Goal: Information Seeking & Learning: Check status

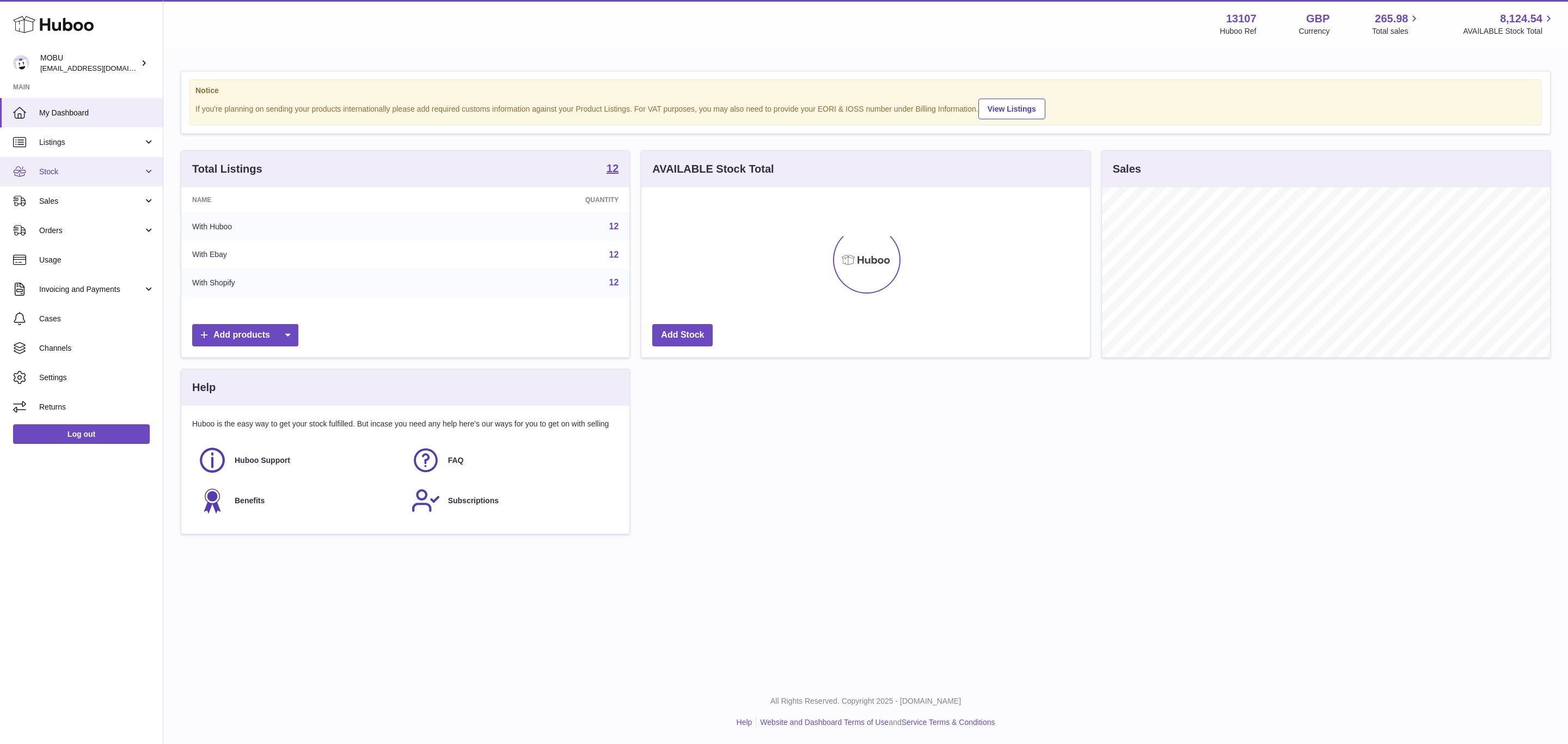
scroll to position [170, 448]
click at [87, 206] on span "Sales" at bounding box center [91, 200] width 104 height 10
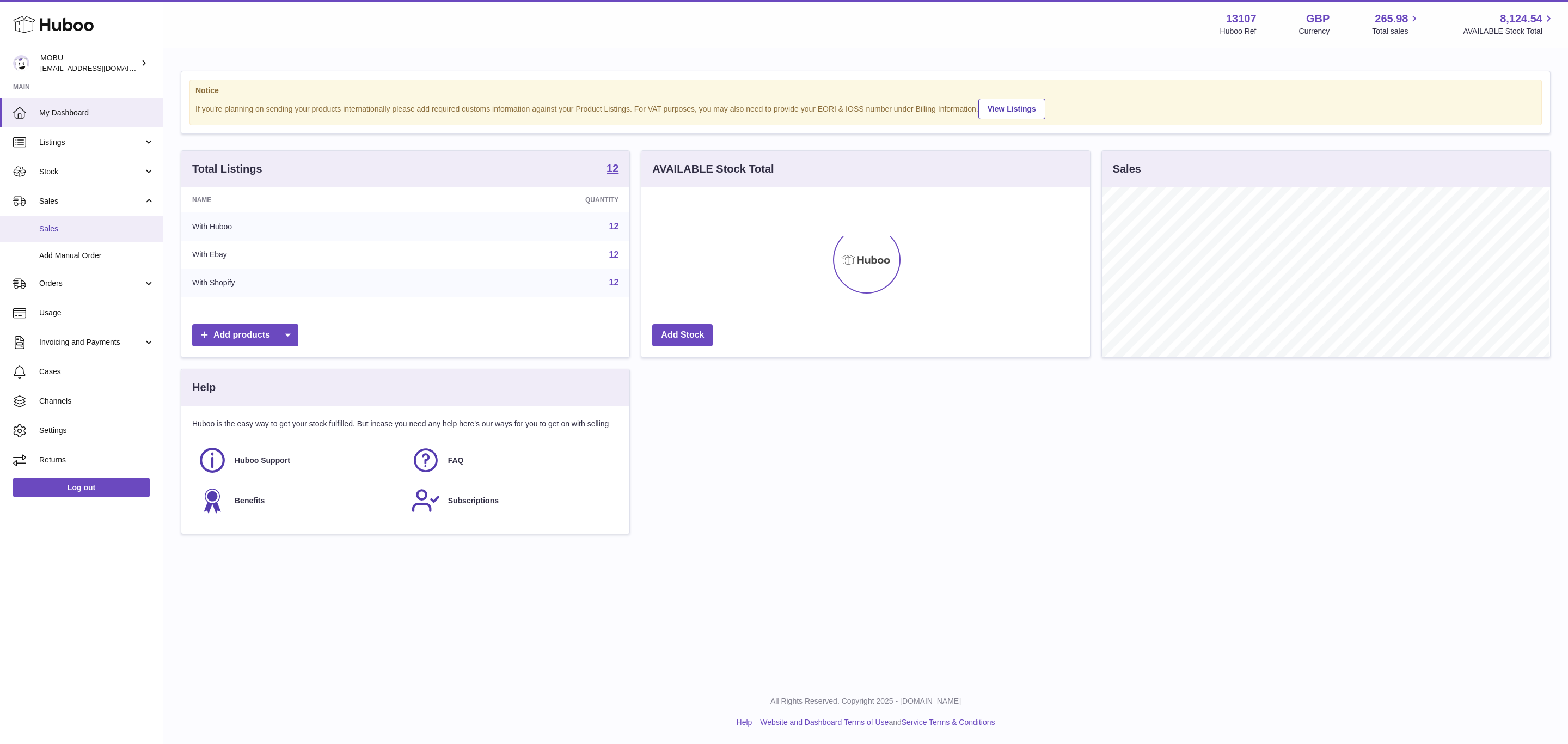
click at [89, 219] on link "Sales" at bounding box center [81, 229] width 163 height 27
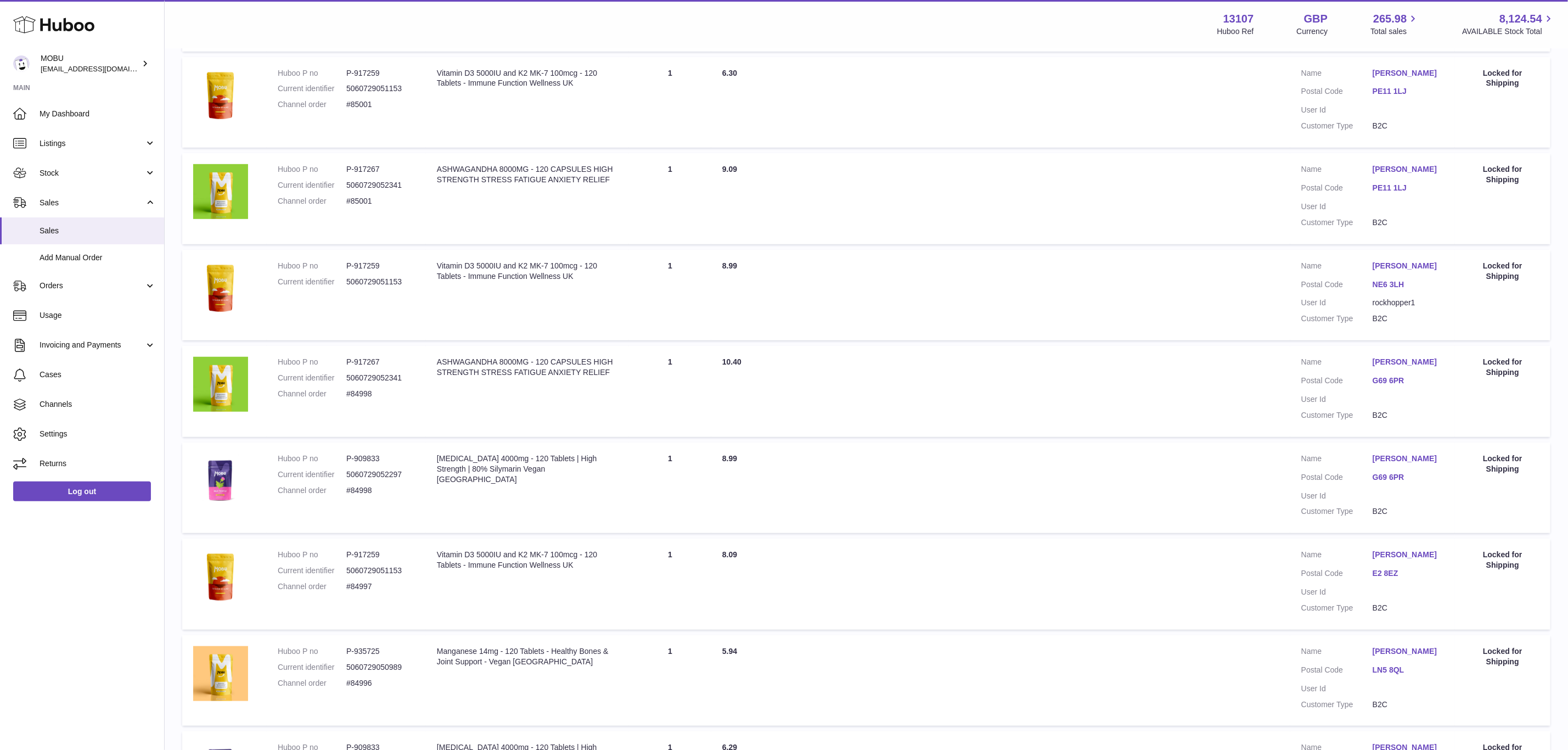
scroll to position [596, 0]
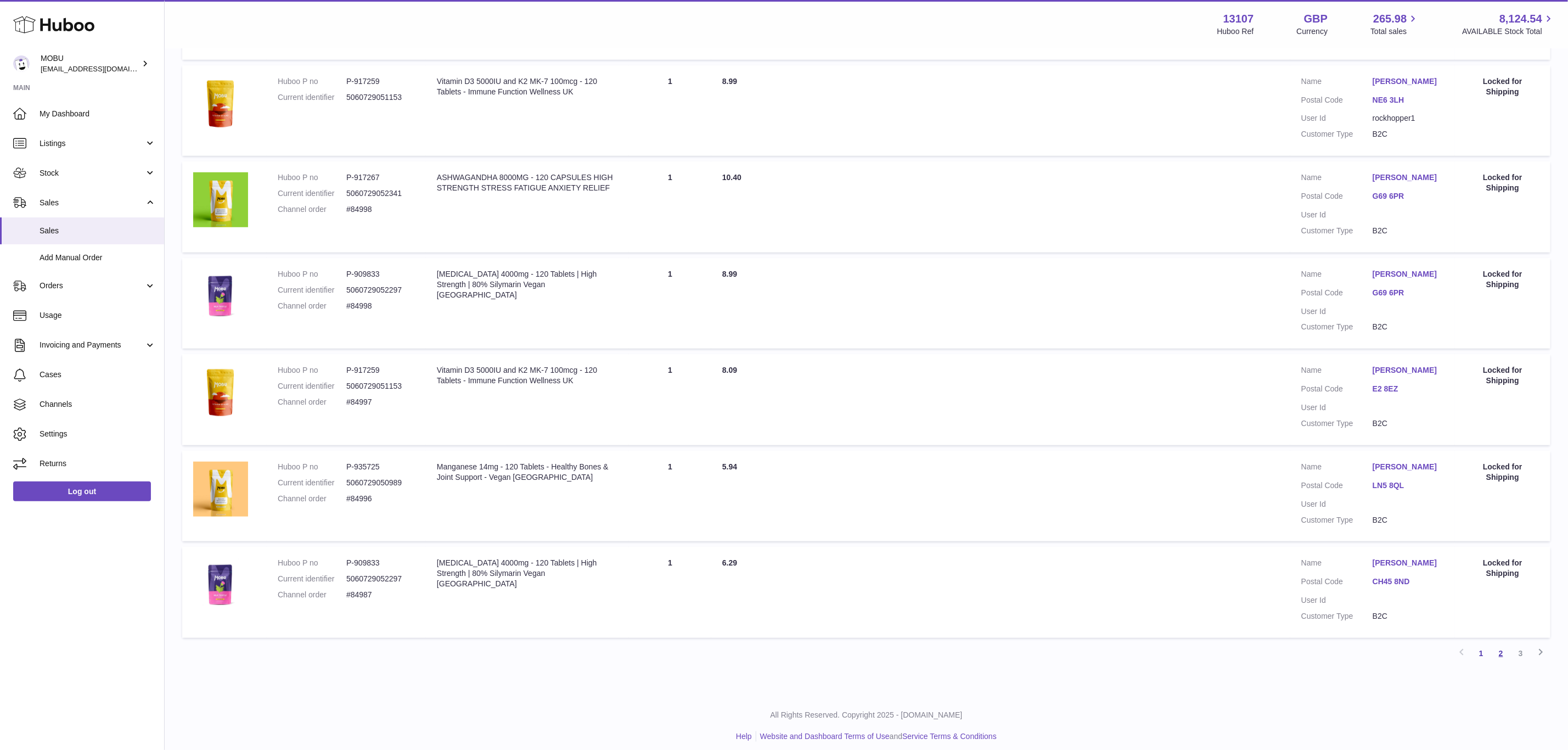
click at [1498, 643] on link "2" at bounding box center [1501, 653] width 19 height 19
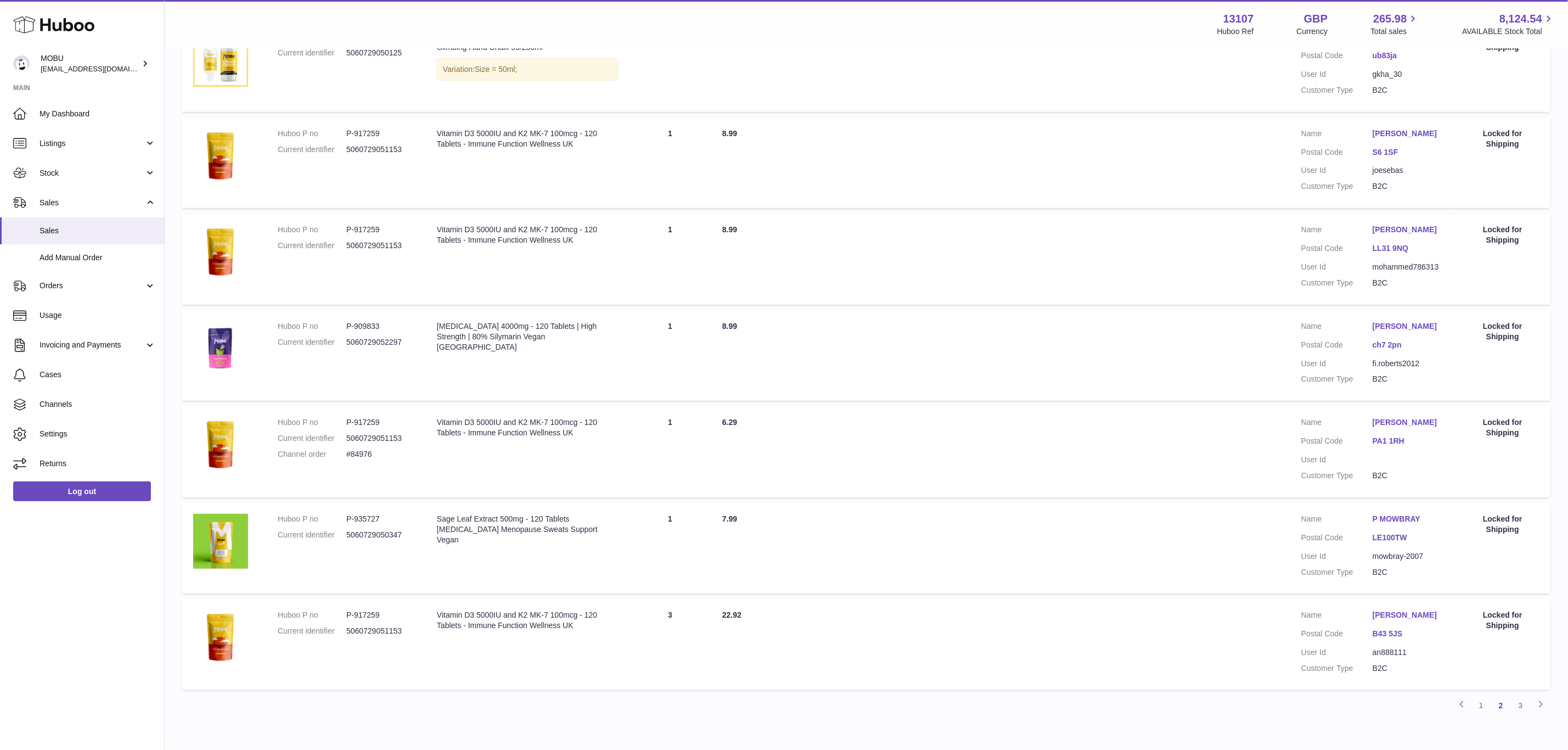
scroll to position [618, 0]
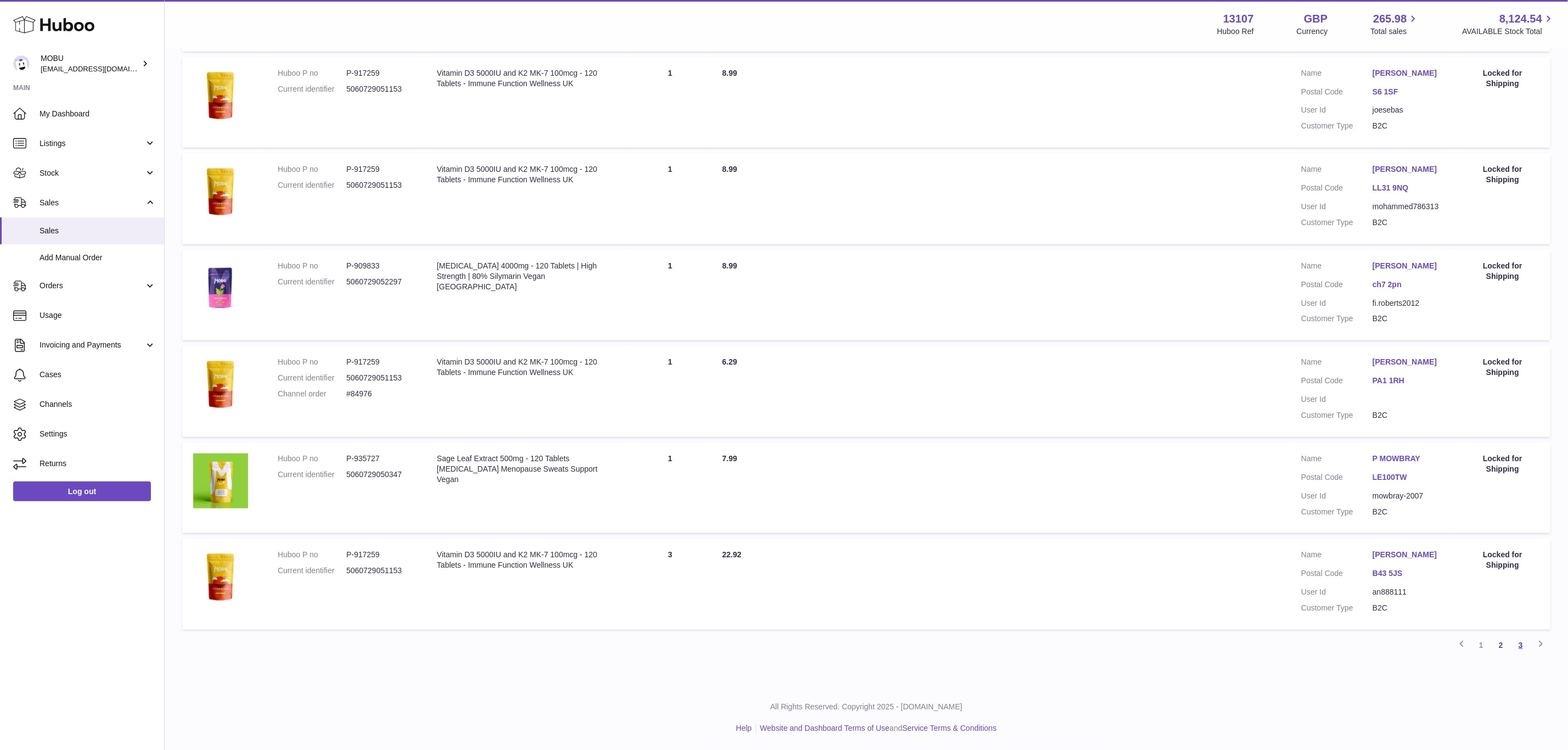
click at [1514, 643] on link "3" at bounding box center [1520, 644] width 19 height 19
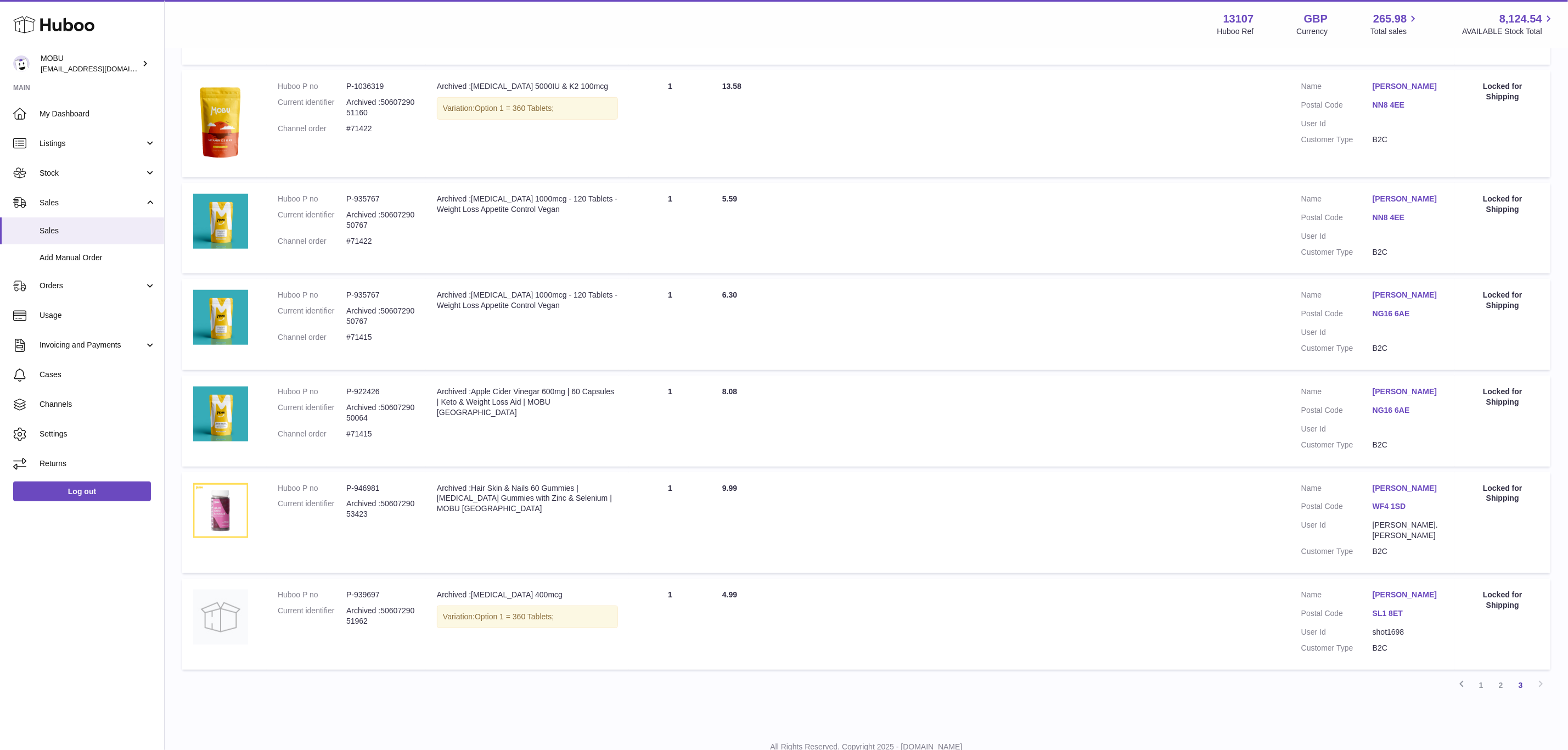
scroll to position [528, 0]
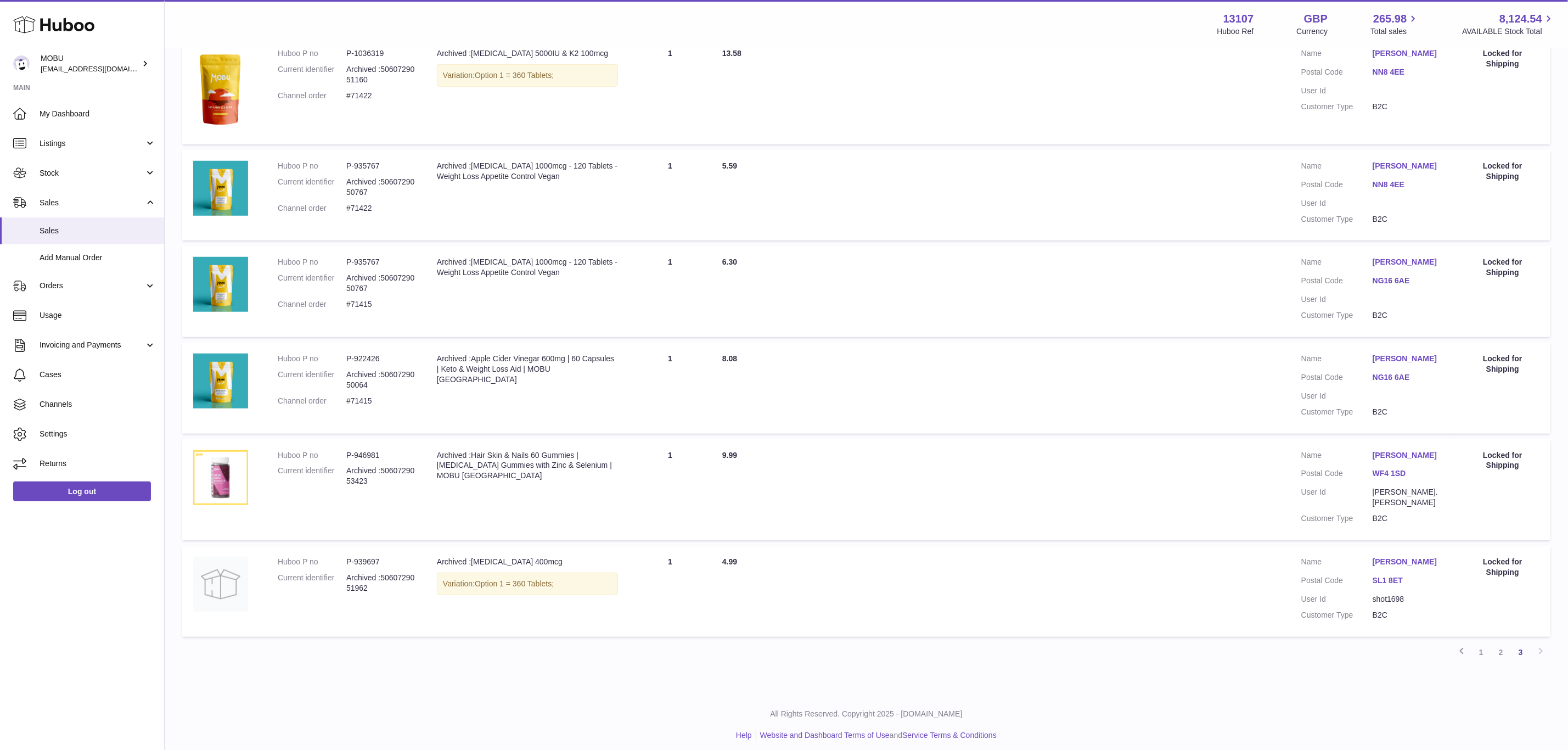
click at [386, 582] on dd "Archived :5060729051962" at bounding box center [381, 583] width 69 height 21
drag, startPoint x: 1391, startPoint y: 568, endPoint x: 1414, endPoint y: 611, distance: 48.8
click at [1414, 611] on dd "B2C" at bounding box center [1408, 614] width 71 height 11
drag, startPoint x: 1383, startPoint y: 571, endPoint x: 1240, endPoint y: 603, distance: 146.5
click at [1240, 603] on td "Total Paid 4.99" at bounding box center [1000, 591] width 579 height 91
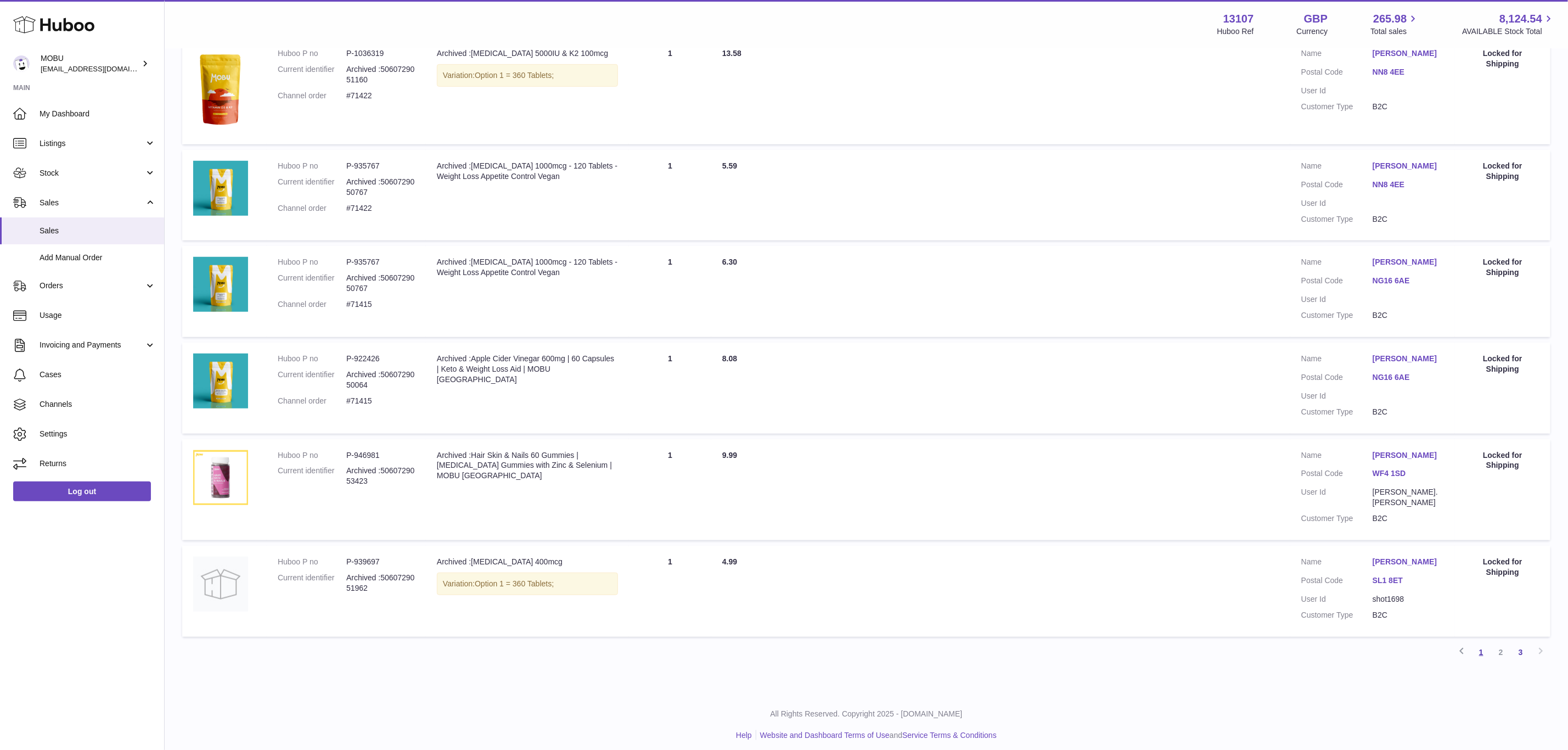
click at [1482, 649] on link "1" at bounding box center [1481, 652] width 19 height 19
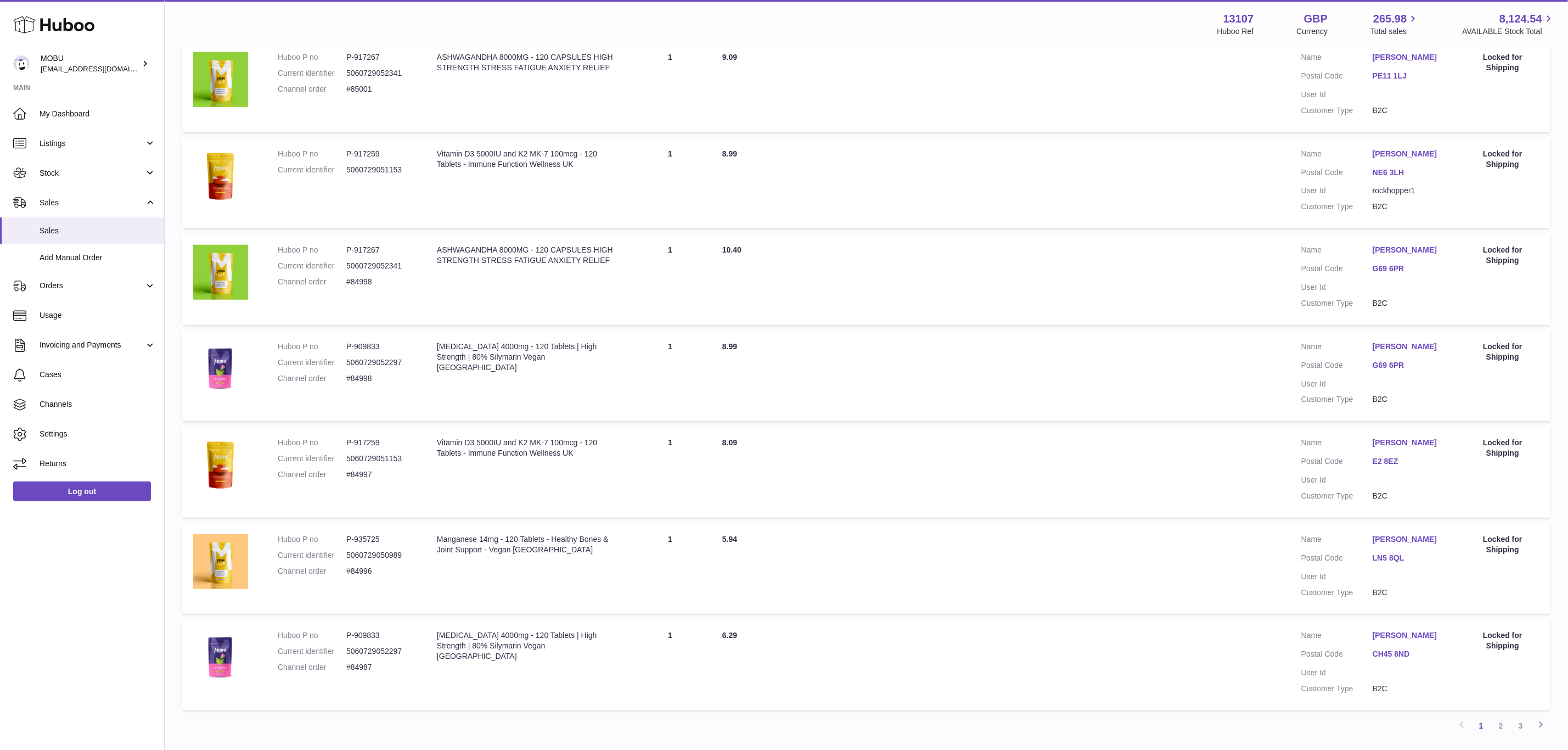
scroll to position [596, 0]
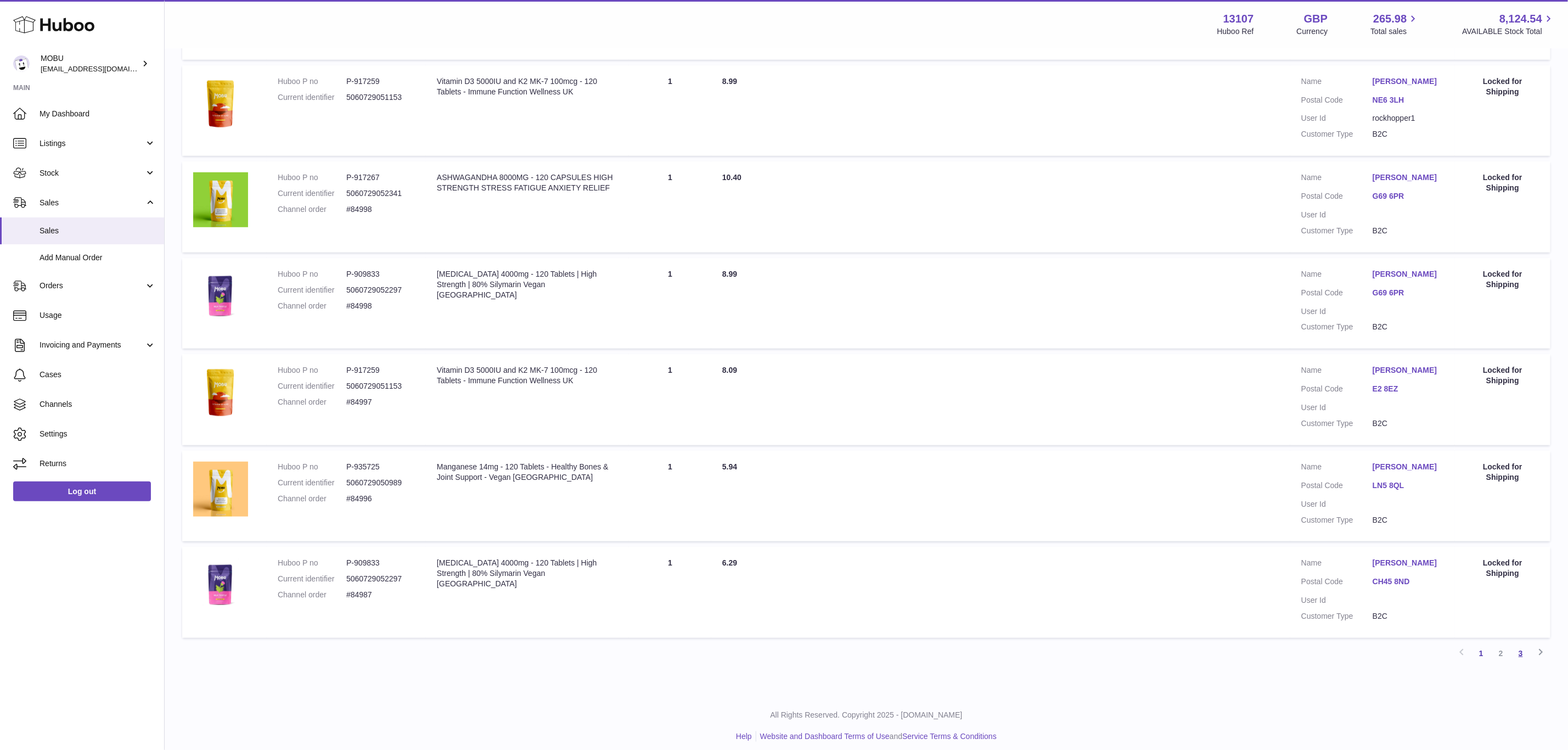
click at [1519, 651] on link "3" at bounding box center [1520, 653] width 19 height 19
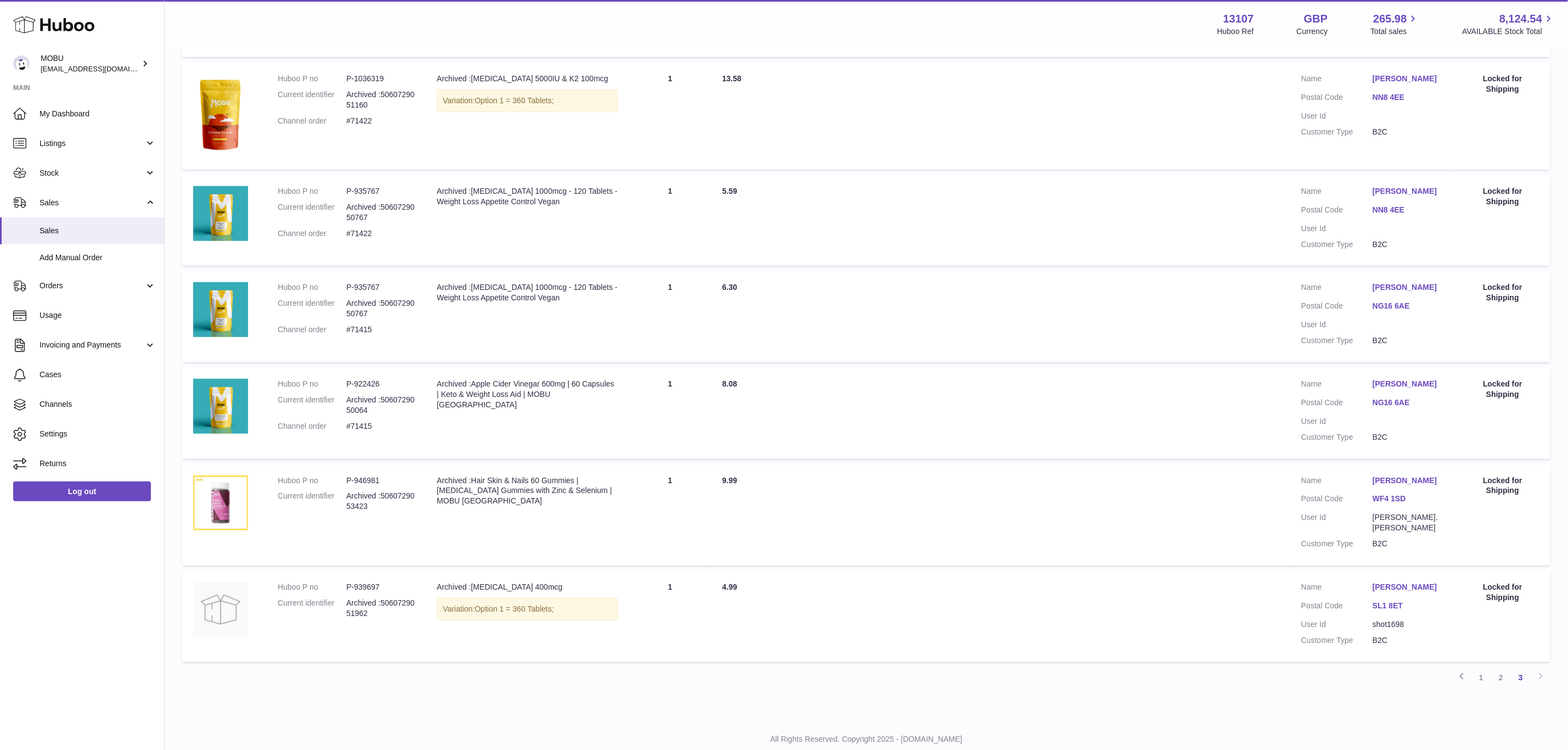
scroll to position [528, 0]
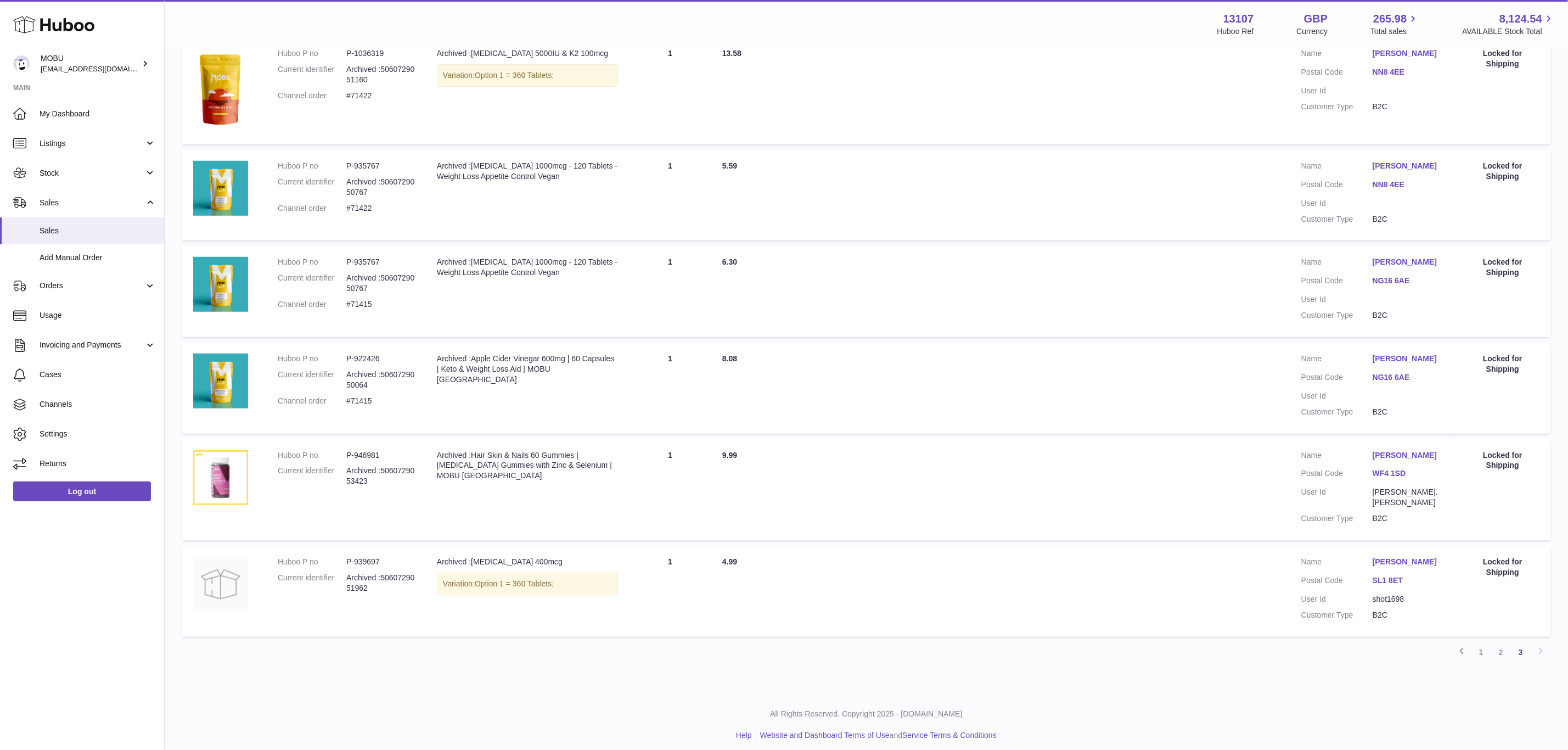
click at [823, 614] on td "Total Paid 4.99" at bounding box center [1000, 591] width 579 height 91
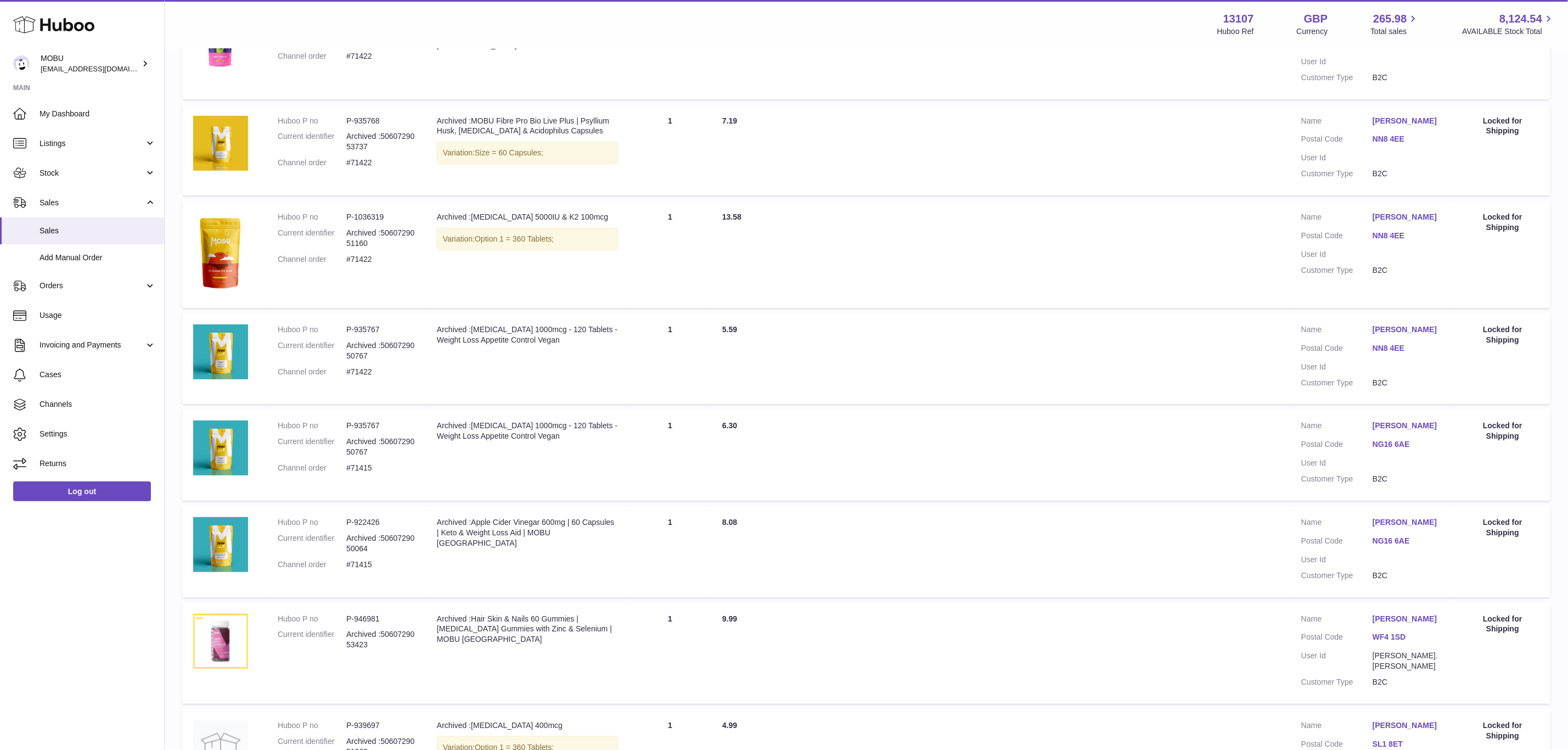
scroll to position [363, 0]
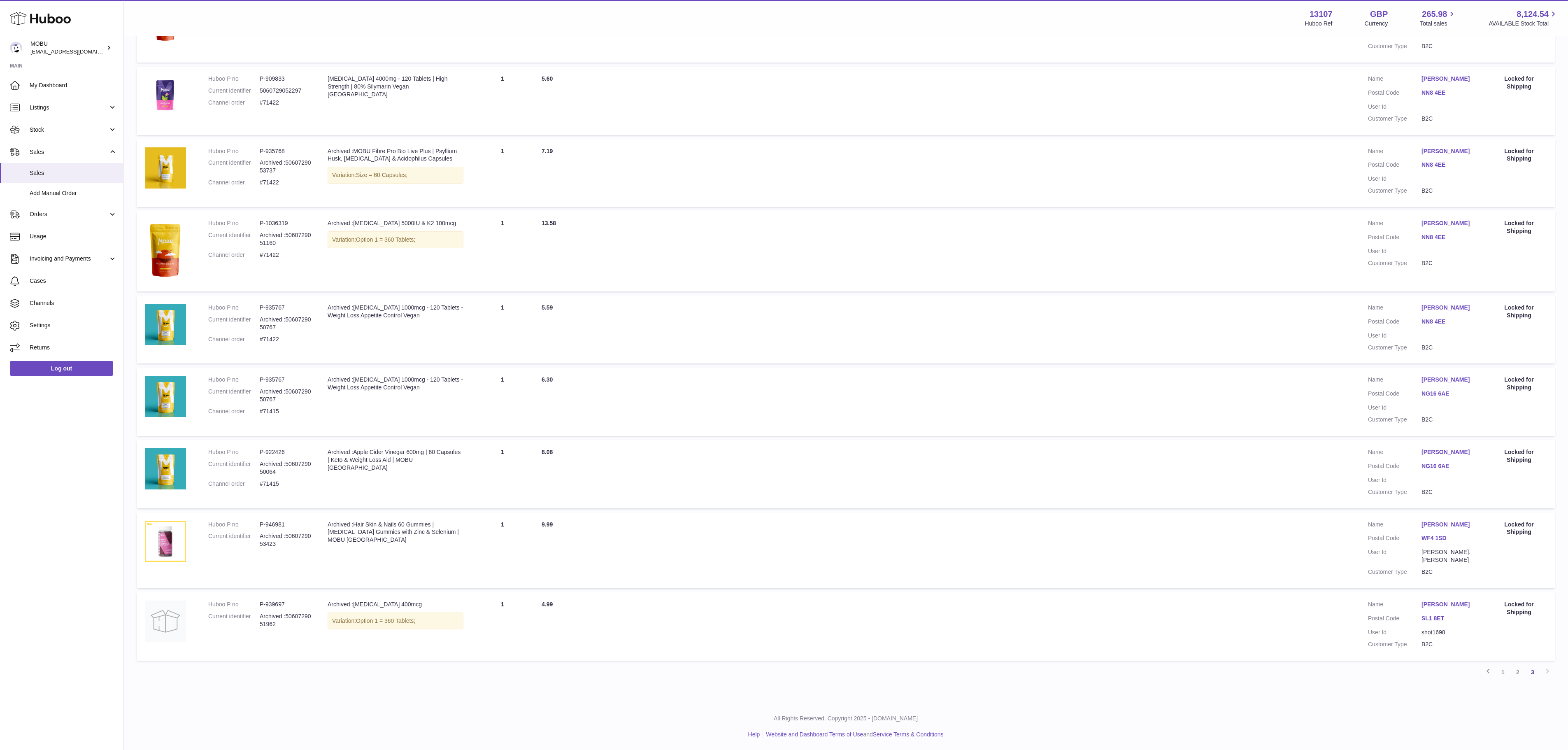
drag, startPoint x: 1161, startPoint y: 4, endPoint x: 729, endPoint y: 407, distance: 590.8
click at [729, 407] on td "Total Paid 6.30" at bounding box center [947, 402] width 827 height 68
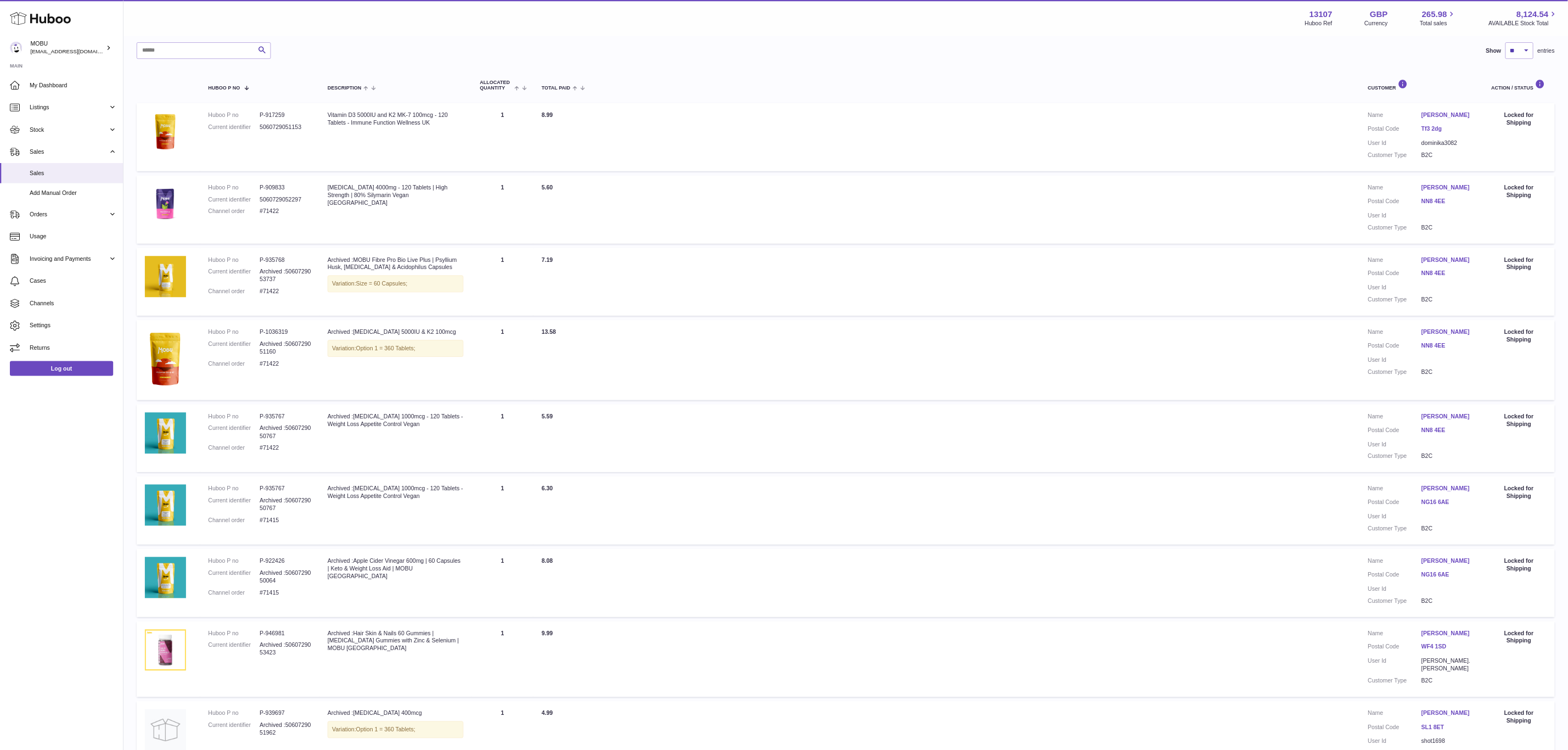
scroll to position [283, 0]
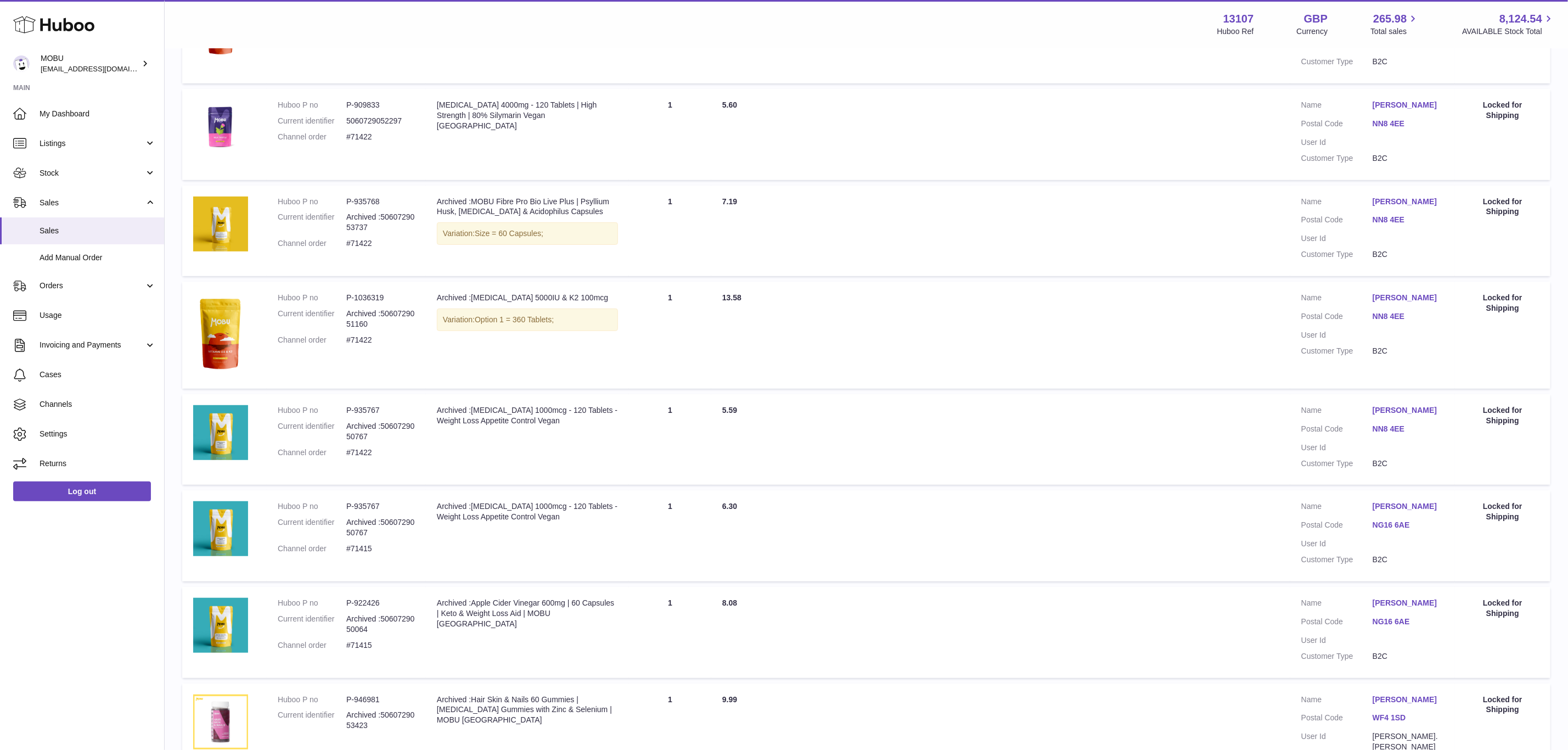
drag, startPoint x: 2079, startPoint y: 1, endPoint x: 1024, endPoint y: 417, distance: 1134.1
click at [1026, 417] on td "Total Paid 5.59" at bounding box center [1000, 439] width 579 height 91
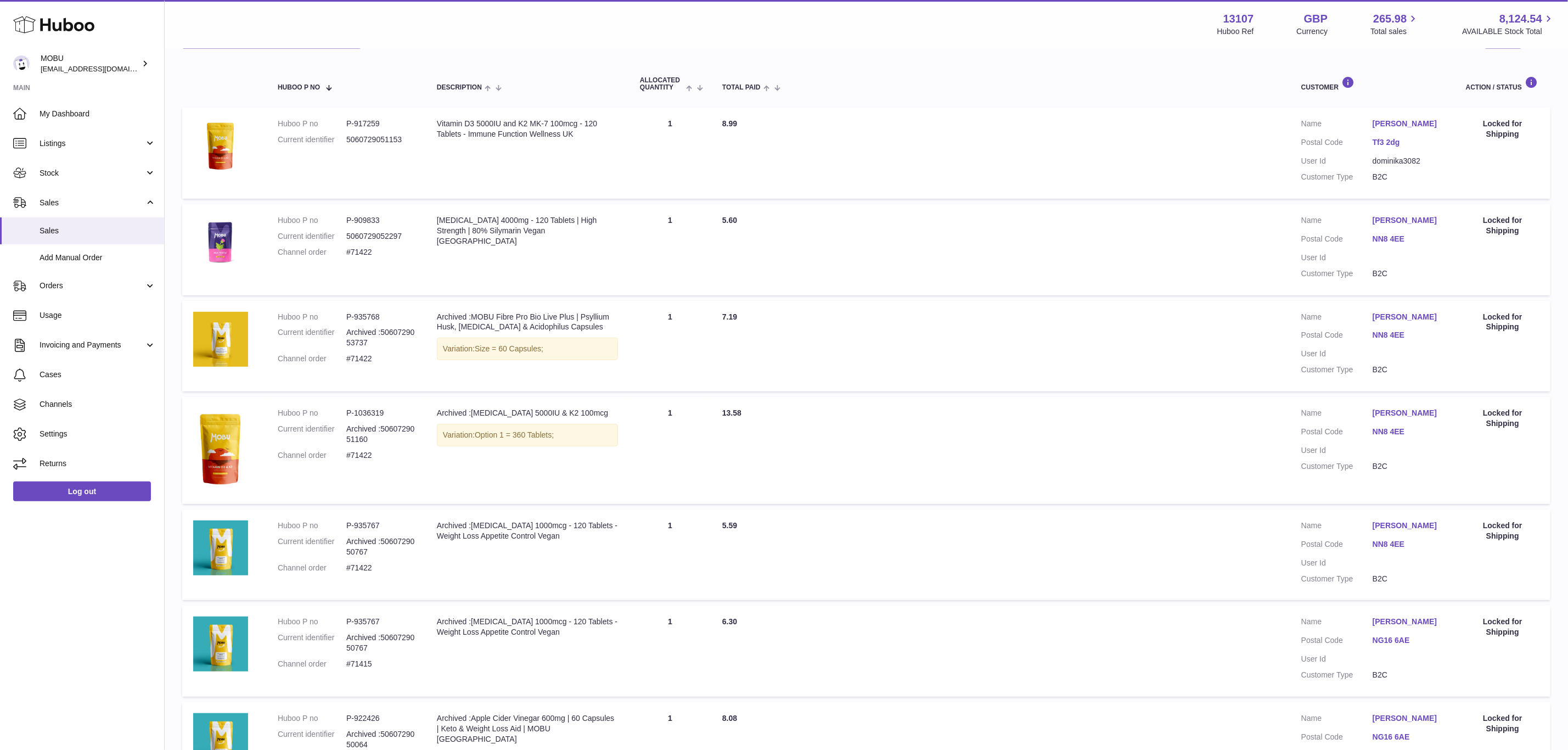
scroll to position [116, 0]
